Goal: Information Seeking & Learning: Learn about a topic

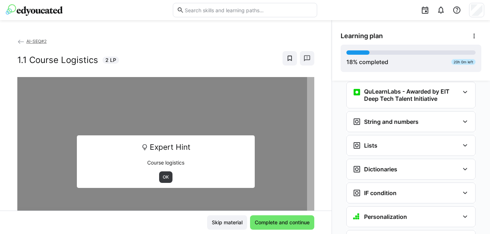
scroll to position [614, 0]
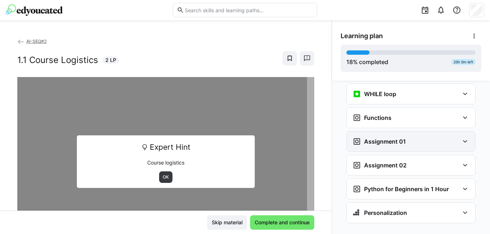
click at [405, 132] on div "Assignment 01" at bounding box center [410, 142] width 128 height 20
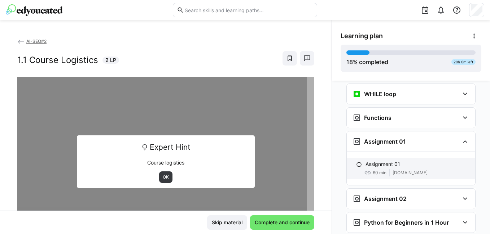
click at [405, 170] on span "[DOMAIN_NAME]" at bounding box center [409, 173] width 35 height 6
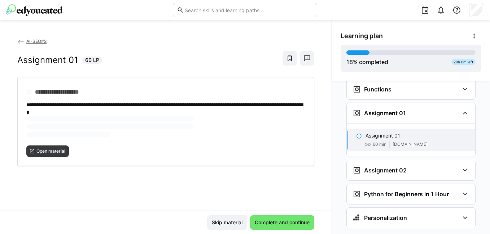
scroll to position [647, 0]
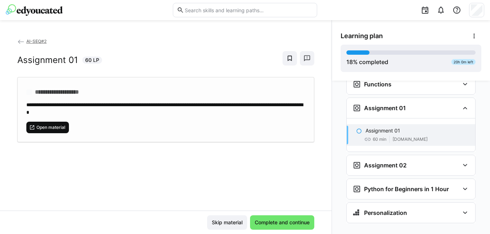
click at [48, 151] on div "**********" at bounding box center [165, 123] width 331 height 173
click at [53, 128] on span "Open material" at bounding box center [51, 128] width 30 height 6
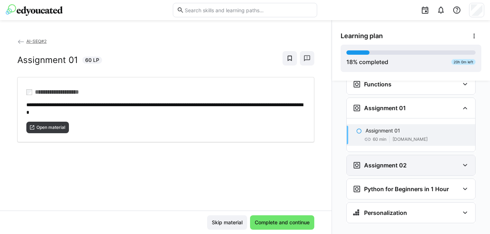
click at [395, 162] on h3 "Assignment 02" at bounding box center [385, 165] width 43 height 7
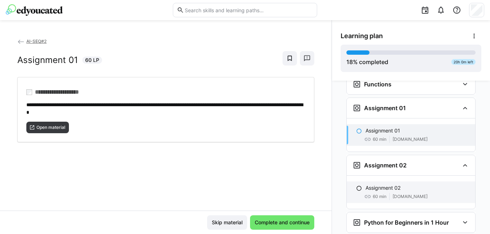
click at [392, 194] on span "[DOMAIN_NAME]" at bounding box center [409, 197] width 35 height 6
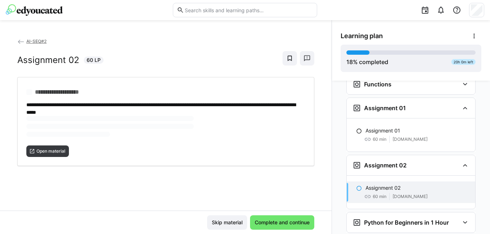
scroll to position [681, 0]
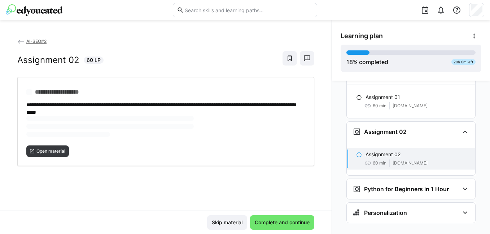
click at [372, 160] on span "60 min" at bounding box center [379, 163] width 14 height 6
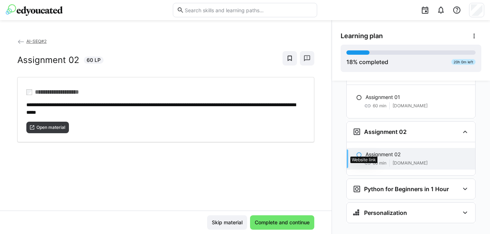
click at [366, 160] on eds-icon at bounding box center [367, 163] width 7 height 7
click at [364, 160] on eds-icon at bounding box center [367, 163] width 7 height 7
click at [400, 160] on span "[DOMAIN_NAME]" at bounding box center [409, 163] width 35 height 6
click at [356, 152] on eds-icon at bounding box center [359, 155] width 6 height 6
click at [389, 160] on span at bounding box center [389, 163] width 0 height 7
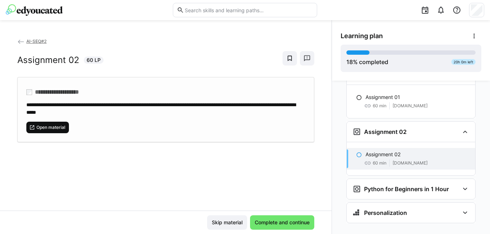
click at [58, 129] on span "Open material" at bounding box center [51, 128] width 30 height 6
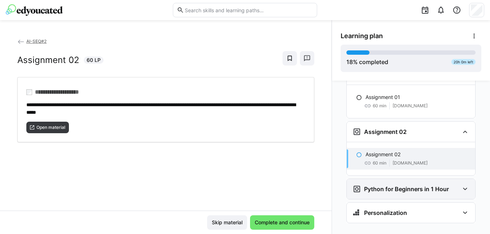
click at [415, 186] on h3 "Python for Beginners in 1 Hour" at bounding box center [406, 189] width 85 height 7
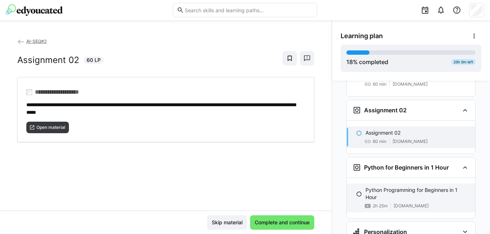
scroll to position [722, 0]
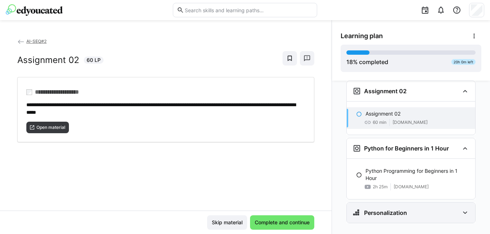
click at [398, 209] on h3 "Personalization" at bounding box center [385, 212] width 43 height 7
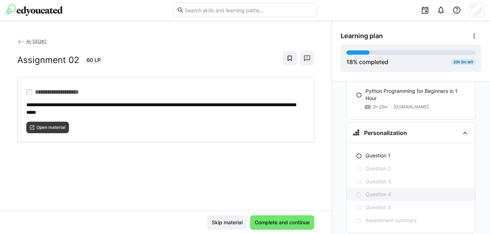
scroll to position [812, 0]
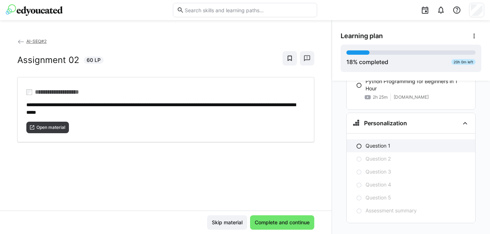
click at [384, 142] on p "Question 1" at bounding box center [377, 145] width 25 height 7
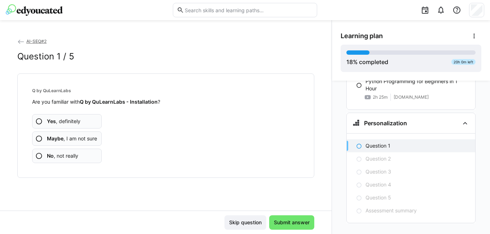
click at [62, 158] on span "No , not really" at bounding box center [62, 156] width 31 height 7
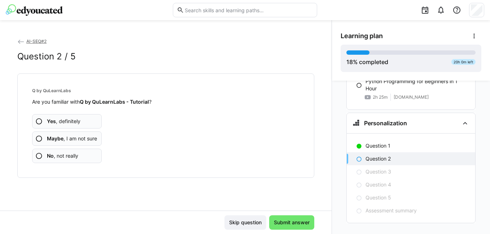
click at [80, 157] on app-assessment-question-radio "No , not really" at bounding box center [67, 156] width 70 height 14
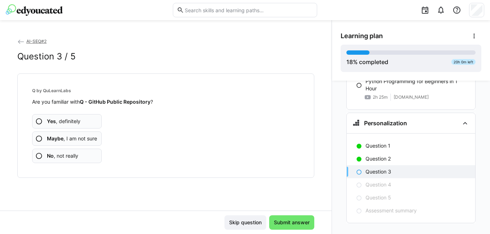
click at [80, 157] on app-assessment-question-radio "No , not really" at bounding box center [67, 156] width 70 height 14
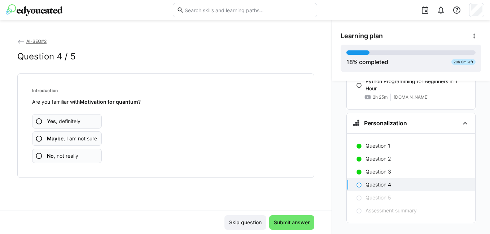
click at [80, 157] on app-assessment-question-radio "No , not really" at bounding box center [67, 156] width 70 height 14
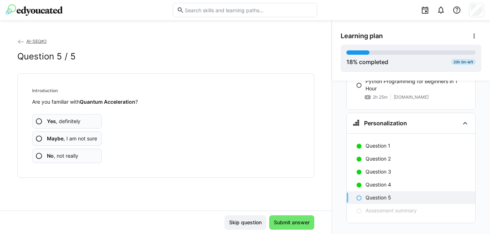
click at [80, 157] on app-assessment-question-radio "No , not really" at bounding box center [67, 156] width 70 height 14
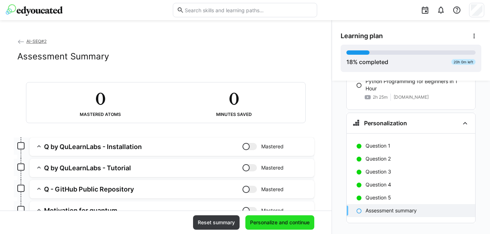
click at [285, 222] on span "Personalize and continue" at bounding box center [280, 222] width 62 height 7
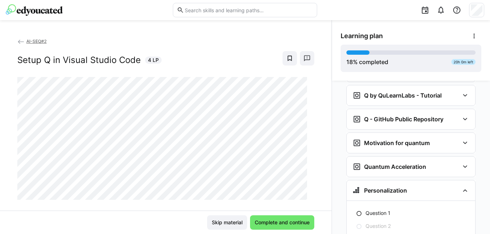
scroll to position [1009, 0]
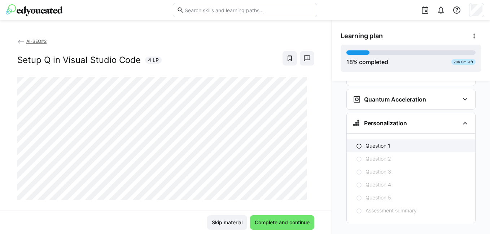
click at [356, 143] on eds-icon at bounding box center [359, 146] width 6 height 6
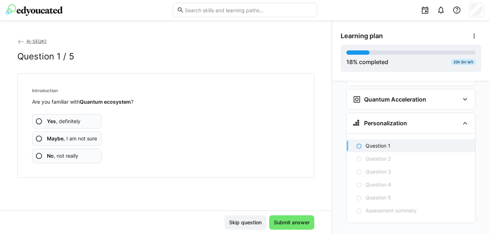
click at [68, 162] on app-assessment-question-radio "No , not really" at bounding box center [67, 156] width 70 height 14
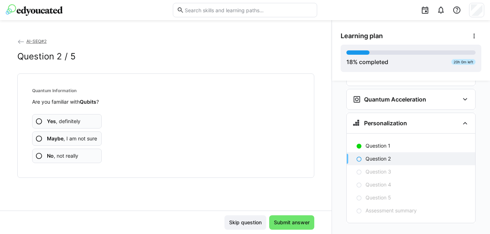
click at [65, 160] on app-assessment-question-radio "No , not really" at bounding box center [67, 156] width 70 height 14
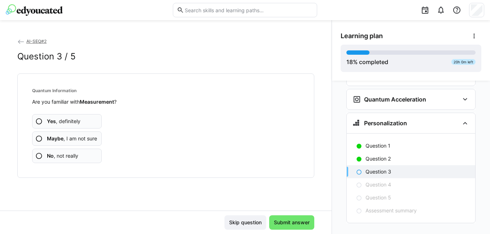
click at [45, 158] on app-assessment-question-radio "No , not really" at bounding box center [67, 156] width 70 height 14
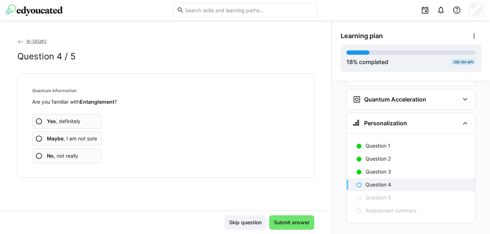
click at [56, 158] on span "No , not really" at bounding box center [62, 156] width 31 height 7
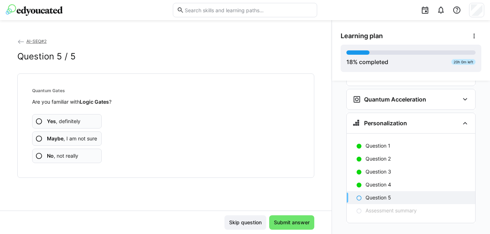
click at [76, 158] on span "No , not really" at bounding box center [62, 156] width 31 height 7
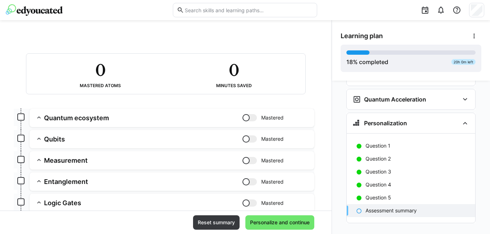
scroll to position [81, 0]
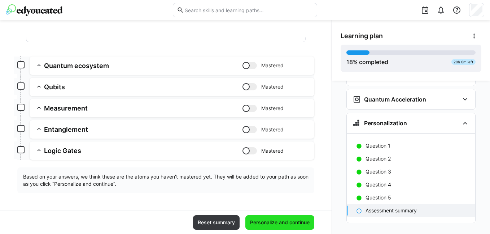
click at [257, 220] on span "Personalize and continue" at bounding box center [280, 222] width 62 height 7
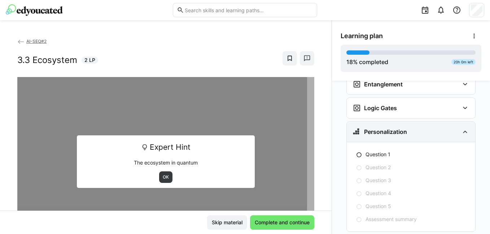
scroll to position [1186, 0]
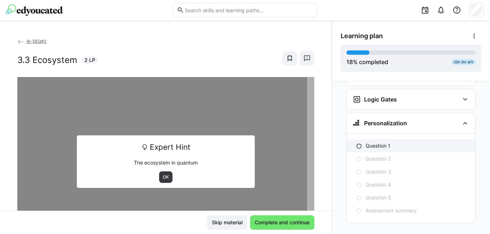
click at [356, 143] on eds-icon at bounding box center [359, 146] width 6 height 6
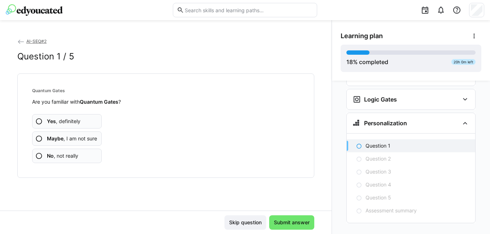
click at [68, 159] on span "No , not really" at bounding box center [62, 156] width 31 height 7
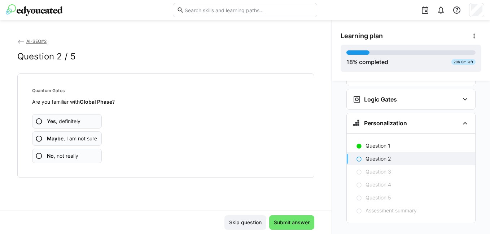
click at [70, 155] on span "No , not really" at bounding box center [62, 156] width 31 height 7
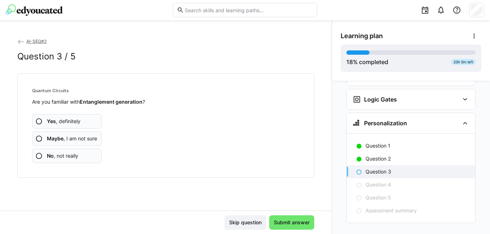
click at [71, 160] on app-assessment-question-radio "No , not really" at bounding box center [67, 156] width 70 height 14
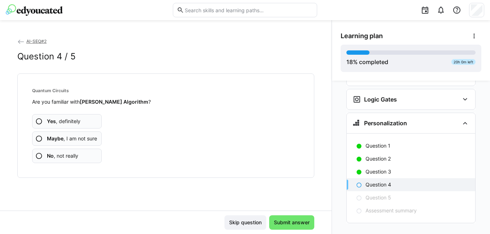
click at [71, 160] on app-assessment-question-radio "No , not really" at bounding box center [67, 156] width 70 height 14
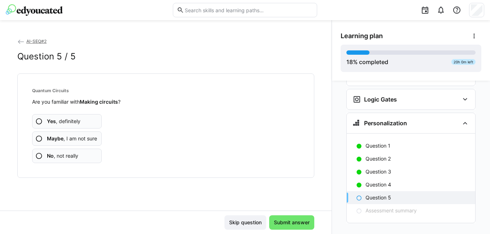
click at [71, 160] on app-assessment-question-radio "No , not really" at bounding box center [67, 156] width 70 height 14
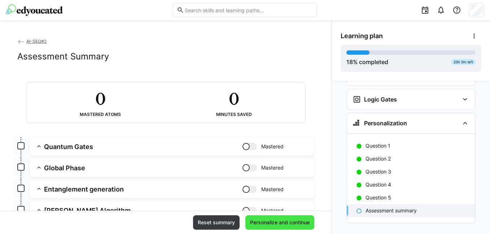
click at [297, 224] on span "Personalize and continue" at bounding box center [280, 222] width 62 height 7
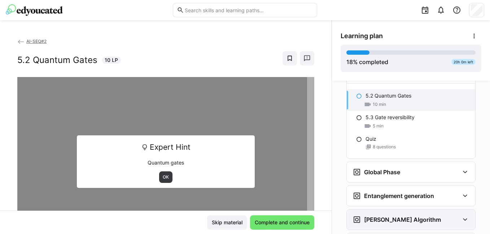
scroll to position [1404, 0]
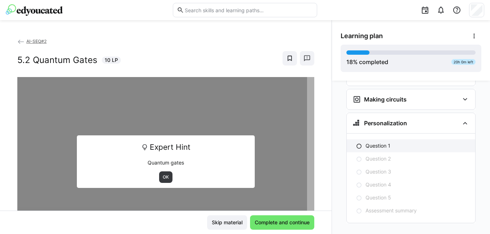
click at [378, 142] on p "Question 1" at bounding box center [377, 145] width 25 height 7
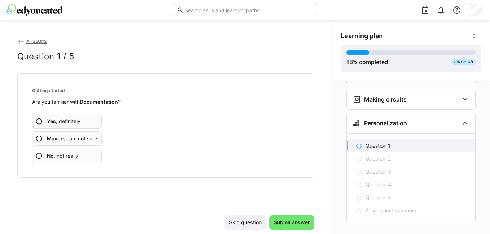
click at [78, 153] on span "No , not really" at bounding box center [62, 156] width 31 height 7
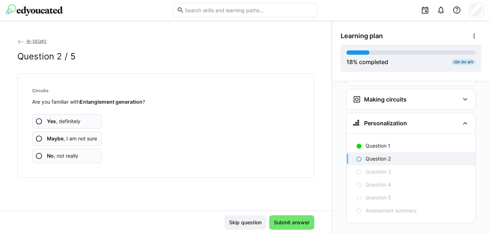
click at [78, 153] on span "No , not really" at bounding box center [62, 156] width 31 height 7
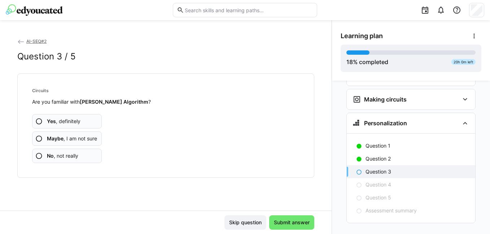
click at [78, 153] on span "No , not really" at bounding box center [62, 156] width 31 height 7
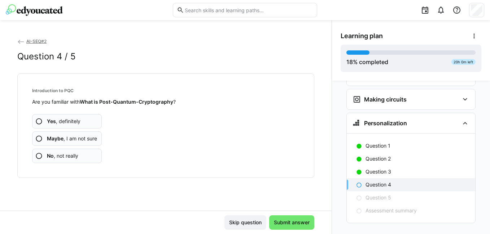
click at [78, 153] on span "No , not really" at bounding box center [62, 156] width 31 height 7
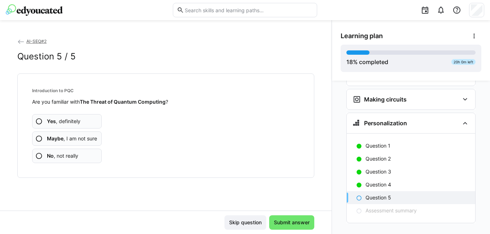
click at [78, 153] on span "No , not really" at bounding box center [62, 156] width 31 height 7
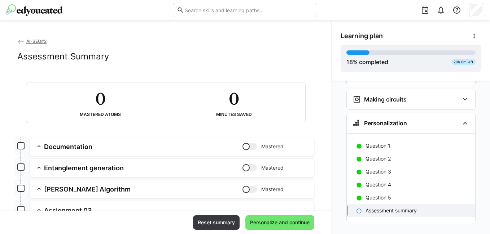
click at [78, 153] on app-summary-expansion "Documentation Mastered Skill: Documentation Chapter: Getting started Descriptio…" at bounding box center [172, 147] width 284 height 18
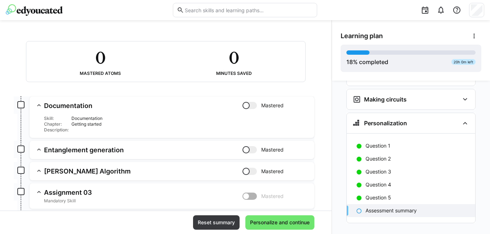
scroll to position [72, 0]
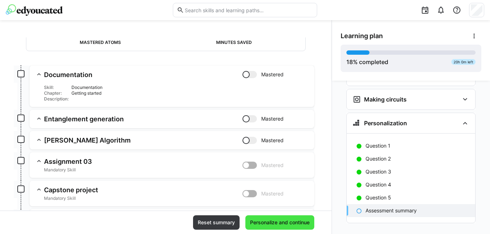
click at [271, 226] on span "Personalize and continue" at bounding box center [279, 223] width 69 height 14
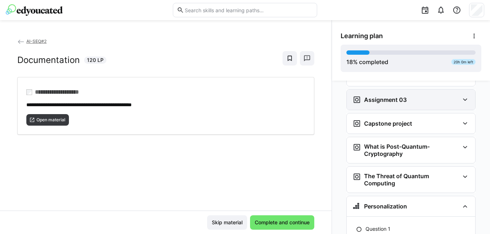
scroll to position [1556, 0]
click at [401, 96] on h3 "Assignment 03" at bounding box center [385, 99] width 43 height 7
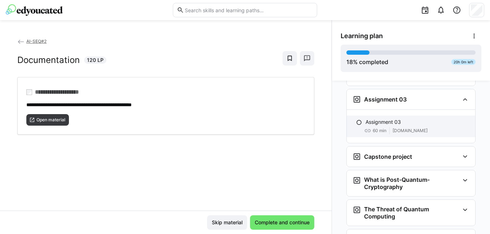
click at [415, 128] on span "[DOMAIN_NAME]" at bounding box center [409, 131] width 35 height 6
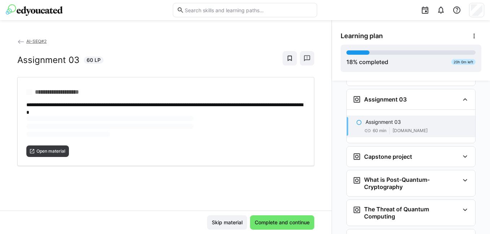
scroll to position [1553, 0]
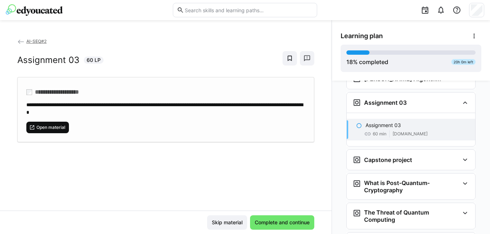
click at [50, 125] on span "Open material" at bounding box center [51, 128] width 30 height 6
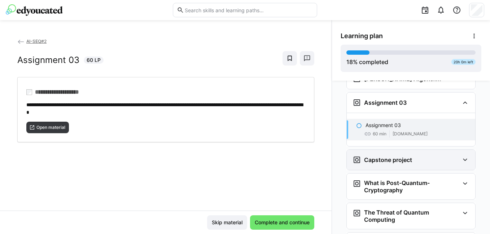
click at [405, 156] on h3 "Capstone project" at bounding box center [388, 159] width 48 height 7
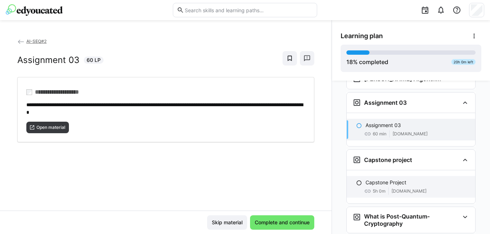
click at [405, 189] on span "[DOMAIN_NAME]" at bounding box center [408, 192] width 35 height 6
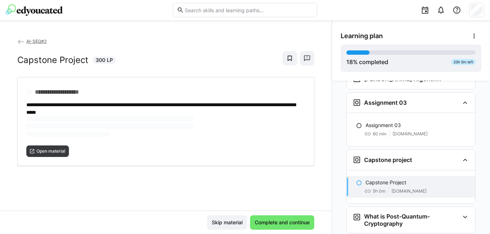
scroll to position [1610, 0]
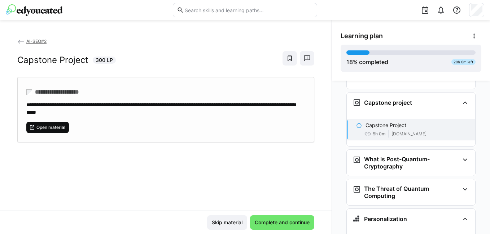
click at [52, 125] on span "Open material" at bounding box center [51, 128] width 30 height 6
